Goal: Transaction & Acquisition: Purchase product/service

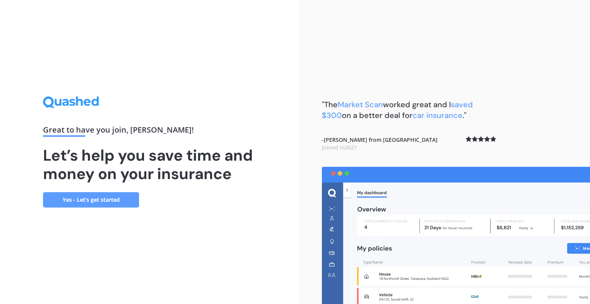
click at [98, 205] on link "Yes - Let’s get started" at bounding box center [91, 199] width 96 height 15
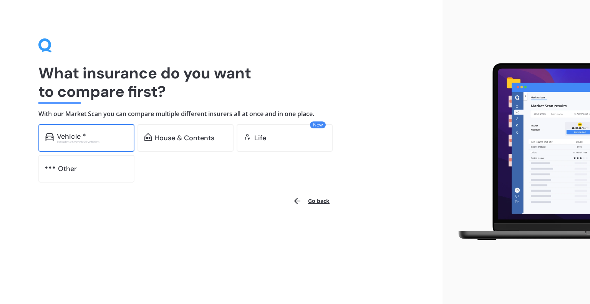
click at [100, 133] on div "Vehicle *" at bounding box center [92, 137] width 71 height 8
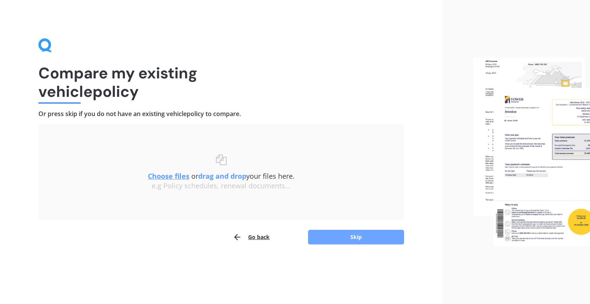
click at [366, 234] on button "Skip" at bounding box center [356, 237] width 96 height 15
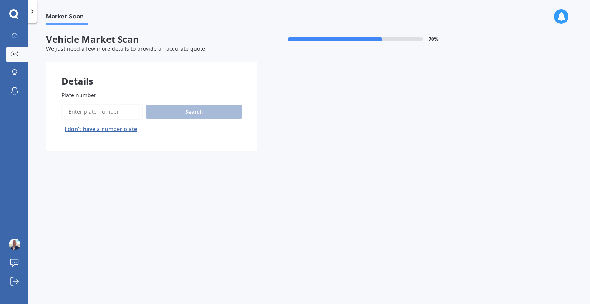
click at [100, 112] on input "Plate number" at bounding box center [101, 112] width 81 height 16
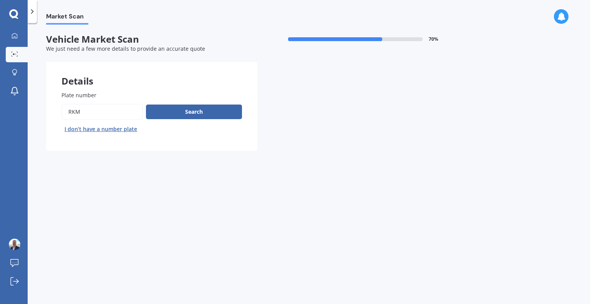
click at [100, 112] on input "Plate number" at bounding box center [101, 112] width 81 height 16
type input "rkm678"
click at [188, 116] on button "Search" at bounding box center [194, 112] width 96 height 15
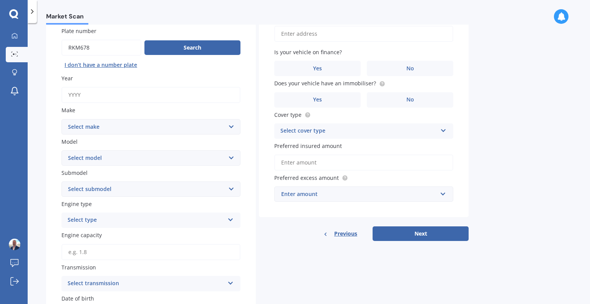
scroll to position [77, 0]
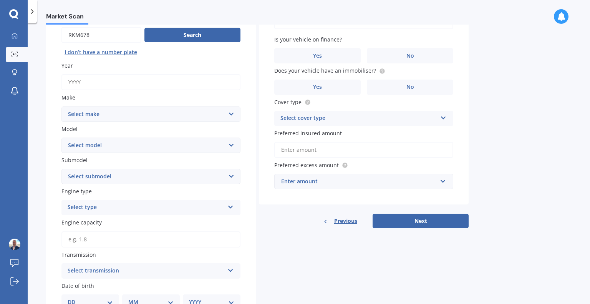
click at [232, 111] on select "Select make AC ALFA ROMEO ASTON [PERSON_NAME] AUDI AUSTIN BEDFORD Bentley BMW B…" at bounding box center [150, 113] width 179 height 15
select select "SUBARU"
click at [61, 106] on select "Select make AC ALFA ROMEO ASTON [PERSON_NAME] AUDI AUSTIN BEDFORD Bentley BMW B…" at bounding box center [150, 113] width 179 height 15
click at [198, 163] on label "Submodel" at bounding box center [149, 160] width 176 height 8
click at [198, 169] on select "Select submodel" at bounding box center [150, 176] width 179 height 15
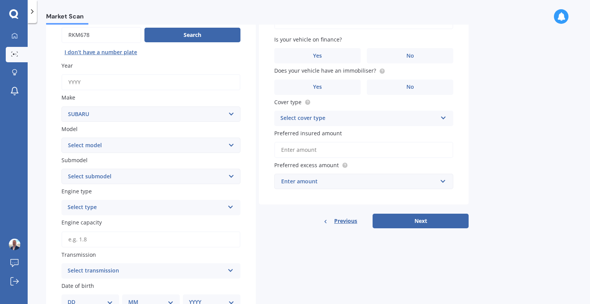
click at [201, 153] on div "Plate number Search I don’t have a number plate Year Make Select make AC ALFA R…" at bounding box center [151, 224] width 210 height 451
click at [201, 147] on select "Select model BRZ Crosstrek Dex Exiga Forester Impreza Justy Legacy Leone levorg…" at bounding box center [150, 145] width 179 height 15
select select "IMPREZA"
click at [61, 138] on select "Select model BRZ Crosstrek Dex Exiga Forester Impreza Justy Legacy Leone levorg…" at bounding box center [150, 145] width 179 height 15
click at [155, 206] on div "Select type" at bounding box center [146, 207] width 157 height 9
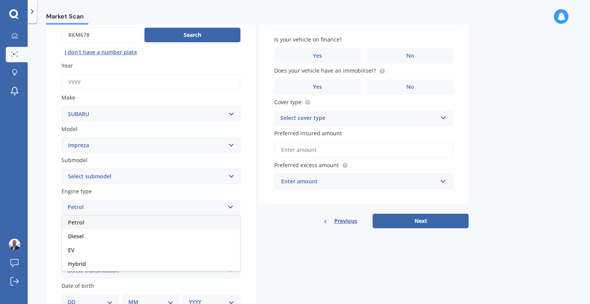
click at [144, 223] on div "Petrol" at bounding box center [151, 223] width 178 height 14
click at [139, 240] on input "Engine capacity" at bounding box center [150, 239] width 179 height 16
type input "1.6"
click at [146, 269] on div "Select transmission" at bounding box center [146, 270] width 157 height 9
click at [143, 230] on div "Auto" at bounding box center [151, 228] width 178 height 14
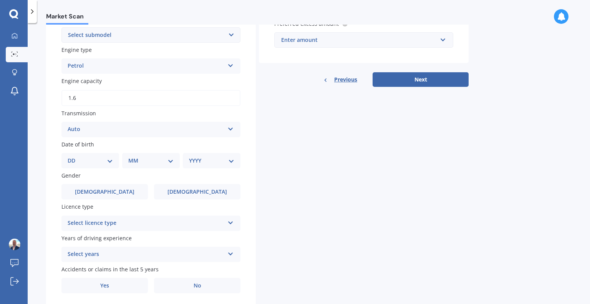
scroll to position [231, 0]
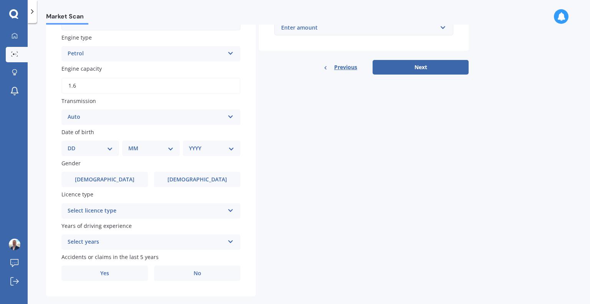
click at [101, 143] on div "DD 01 02 03 04 05 06 07 08 09 10 11 12 13 14 15 16 17 18 19 20 21 22 23 24 25 2…" at bounding box center [90, 148] width 58 height 15
click at [113, 150] on div "DD 01 02 03 04 05 06 07 08 09 10 11 12 13 14 15 16 17 18 19 20 21 22 23 24 25 2…" at bounding box center [90, 148] width 58 height 15
click at [101, 150] on select "DD 01 02 03 04 05 06 07 08 09 10 11 12 13 14 15 16 17 18 19 20 21 22 23 24 25 2…" at bounding box center [90, 148] width 45 height 8
select select "08"
click at [74, 144] on select "DD 01 02 03 04 05 06 07 08 09 10 11 12 13 14 15 16 17 18 19 20 21 22 23 24 25 2…" at bounding box center [90, 148] width 45 height 8
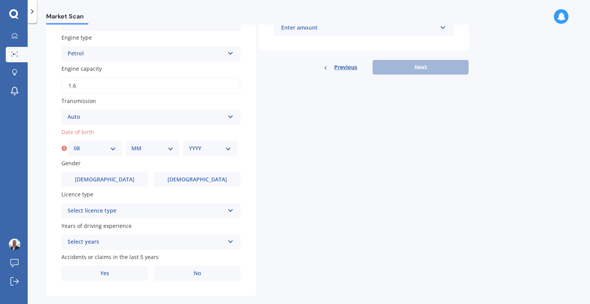
click at [155, 148] on select "MM 01 02 03 04 05 06 07 08 09 10 11 12" at bounding box center [152, 148] width 42 height 8
select select "07"
click at [131, 144] on select "MM 01 02 03 04 05 06 07 08 09 10 11 12" at bounding box center [152, 148] width 42 height 8
click at [215, 147] on select "YYYY 2025 2024 2023 2022 2021 2020 2019 2018 2017 2016 2015 2014 2013 2012 2011…" at bounding box center [210, 148] width 42 height 8
select select "1971"
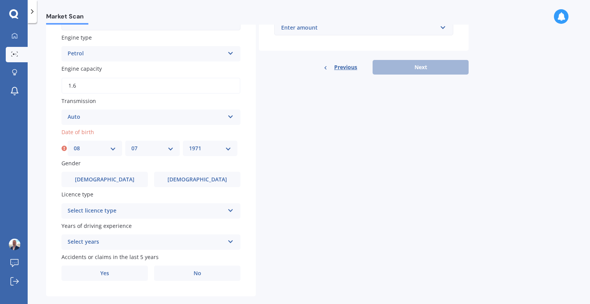
click at [189, 144] on select "YYYY 2025 2024 2023 2022 2021 2020 2019 2018 2017 2016 2015 2014 2013 2012 2011…" at bounding box center [210, 148] width 42 height 8
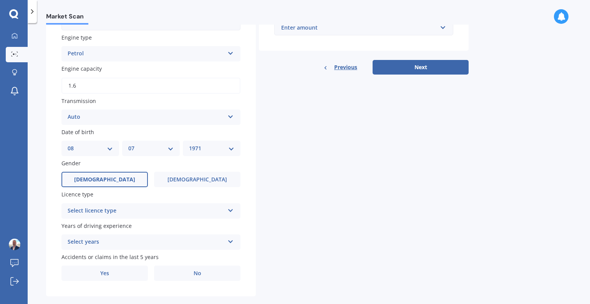
click at [107, 178] on span "[DEMOGRAPHIC_DATA]" at bounding box center [104, 179] width 61 height 7
click at [0, 0] on input "[DEMOGRAPHIC_DATA]" at bounding box center [0, 0] width 0 height 0
click at [132, 210] on div "Select licence type" at bounding box center [146, 210] width 157 height 9
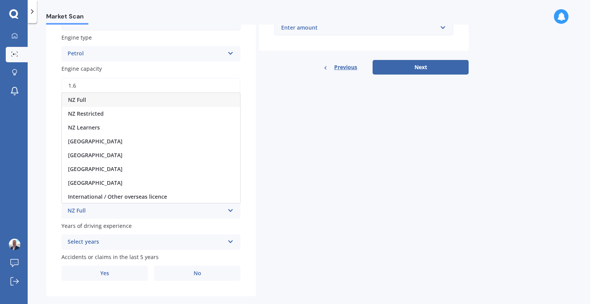
click at [128, 98] on div "NZ Full" at bounding box center [151, 100] width 178 height 14
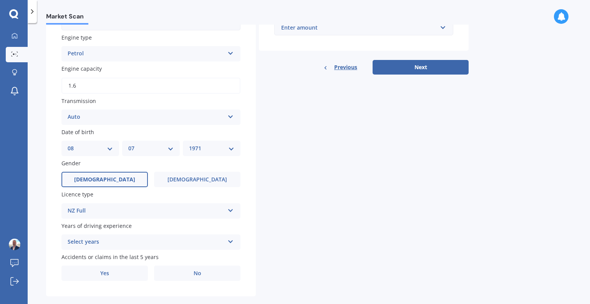
click at [172, 240] on div "Select years" at bounding box center [146, 242] width 157 height 9
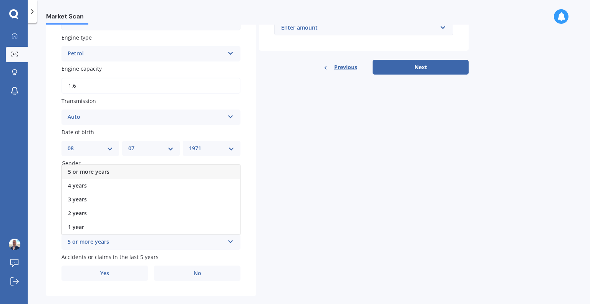
click at [170, 171] on div "5 or more years" at bounding box center [151, 172] width 178 height 14
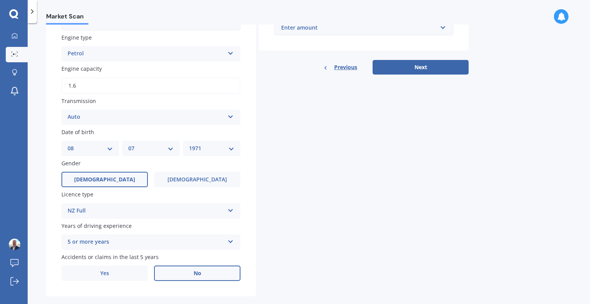
click at [214, 275] on label "No" at bounding box center [197, 273] width 86 height 15
click at [0, 0] on input "No" at bounding box center [0, 0] width 0 height 0
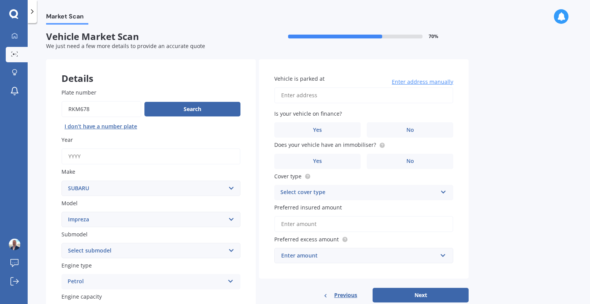
scroll to position [0, 0]
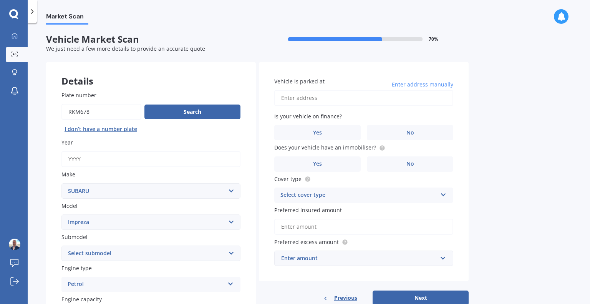
click at [362, 95] on input "Vehicle is parked at" at bounding box center [363, 98] width 179 height 16
type input "[STREET_ADDRESS][PERSON_NAME]"
click at [388, 127] on label "No" at bounding box center [410, 132] width 86 height 15
click at [0, 0] on input "No" at bounding box center [0, 0] width 0 height 0
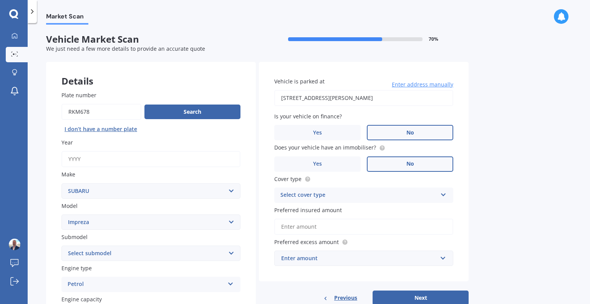
click at [417, 160] on label "No" at bounding box center [410, 163] width 86 height 15
click at [0, 0] on input "No" at bounding box center [0, 0] width 0 height 0
click at [429, 199] on div "Select cover type" at bounding box center [359, 195] width 157 height 9
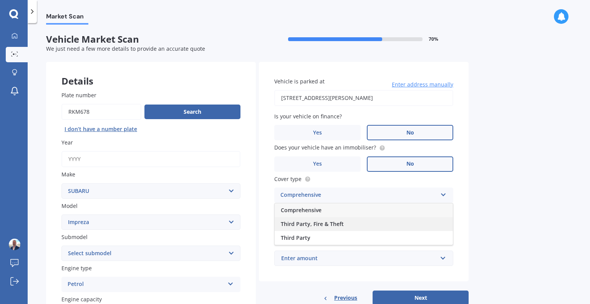
click at [381, 226] on div "Third Party, Fire & Theft" at bounding box center [364, 224] width 178 height 14
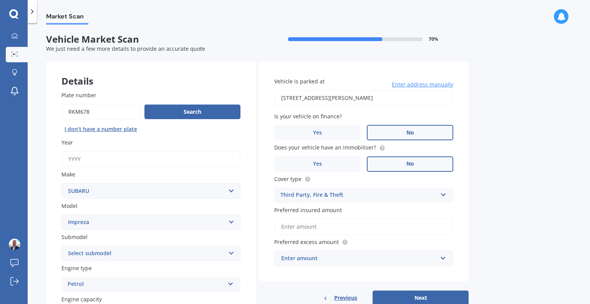
click at [381, 226] on input "Preferred insured amount" at bounding box center [363, 227] width 179 height 16
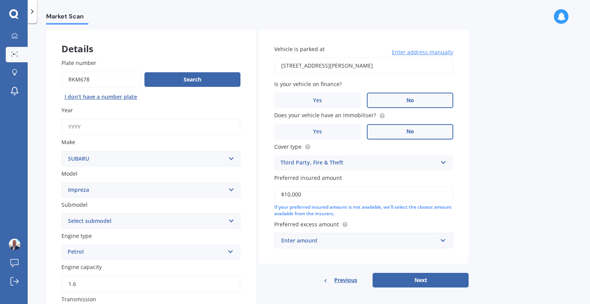
scroll to position [77, 0]
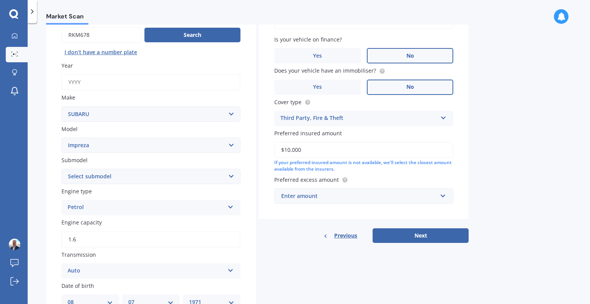
type input "$10,000"
click at [424, 198] on div "Enter amount" at bounding box center [359, 196] width 156 height 8
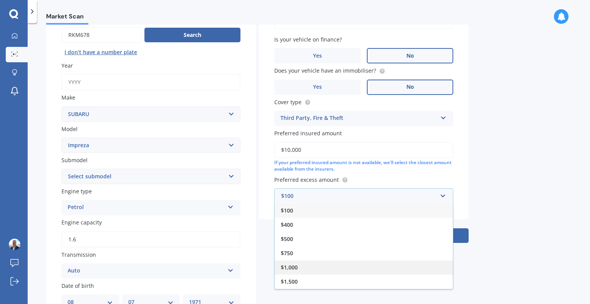
click at [380, 269] on div "$1,000" at bounding box center [364, 267] width 178 height 14
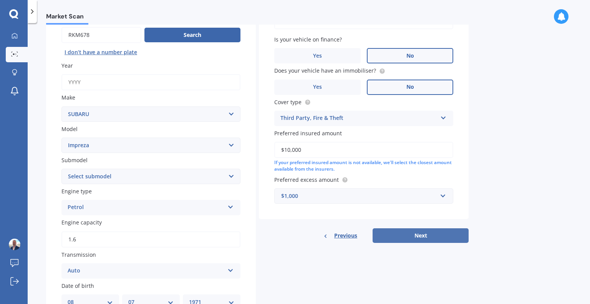
click at [414, 235] on button "Next" at bounding box center [421, 235] width 96 height 15
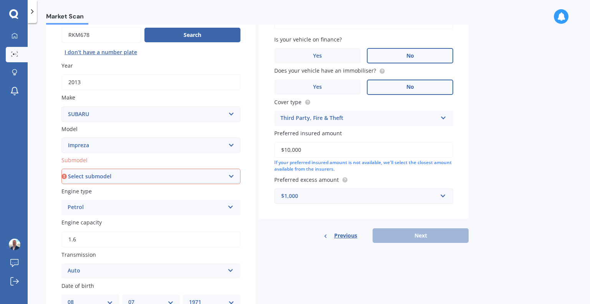
type input "2013"
click at [151, 176] on select "Select submodel (All other turbo) 2.0i 2.0i Luxury 2.0i S Edition 2.0R 2.0R Spo…" at bounding box center [150, 176] width 179 height 15
select select "SPORT 1.6 I-L"
click at [61, 169] on select "Select submodel (All other turbo) 2.0i 2.0i Luxury 2.0i S Edition 2.0R 2.0R Spo…" at bounding box center [150, 176] width 179 height 15
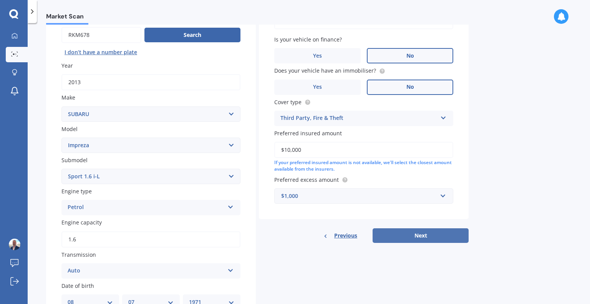
click at [429, 232] on button "Next" at bounding box center [421, 235] width 96 height 15
select select "08"
select select "07"
select select "1971"
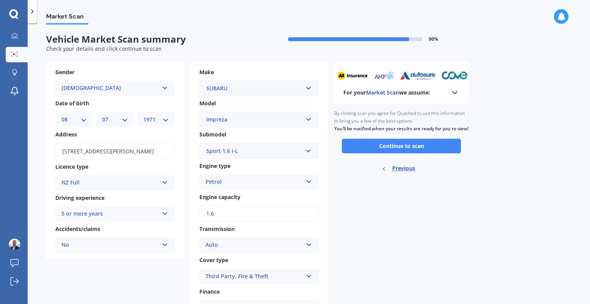
scroll to position [0, 0]
click at [398, 153] on button "Continue to scan" at bounding box center [401, 146] width 119 height 15
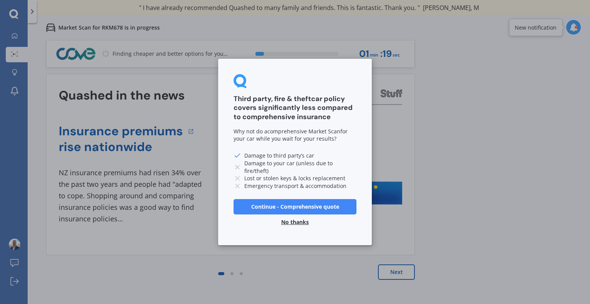
click at [300, 221] on button "No thanks" at bounding box center [295, 221] width 37 height 15
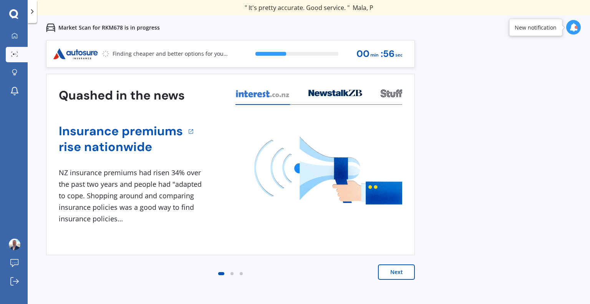
click at [404, 272] on button "Next" at bounding box center [396, 271] width 37 height 15
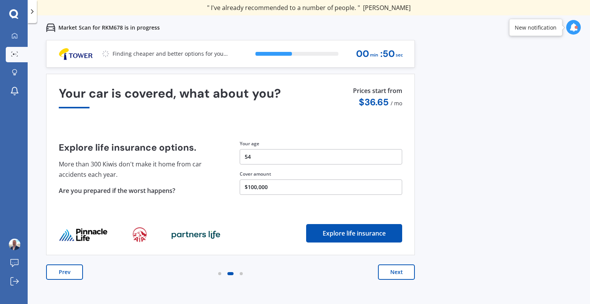
click at [404, 272] on button "Next" at bounding box center [396, 271] width 37 height 15
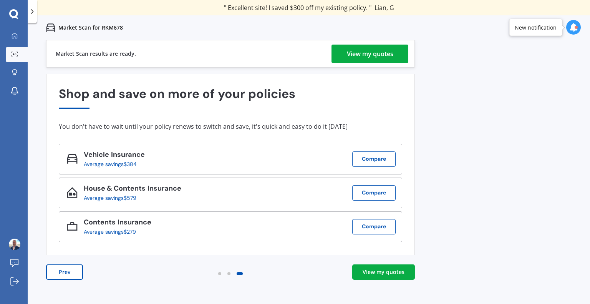
click at [362, 52] on div "View my quotes" at bounding box center [370, 54] width 47 height 18
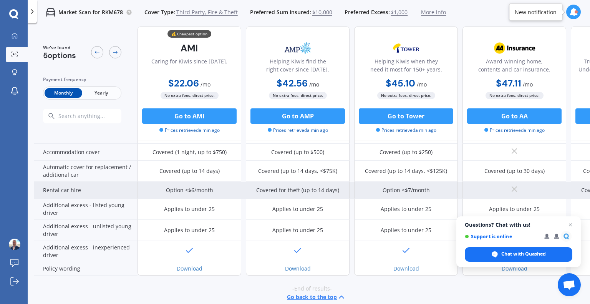
scroll to position [224, 0]
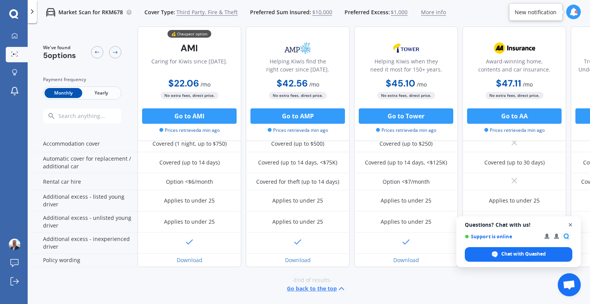
click at [570, 223] on span "Close chat" at bounding box center [571, 225] width 10 height 10
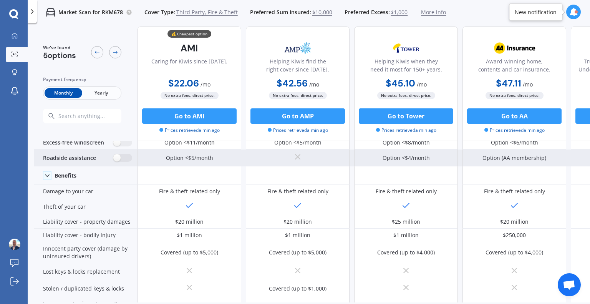
scroll to position [0, 0]
